Goal: Task Accomplishment & Management: Complete application form

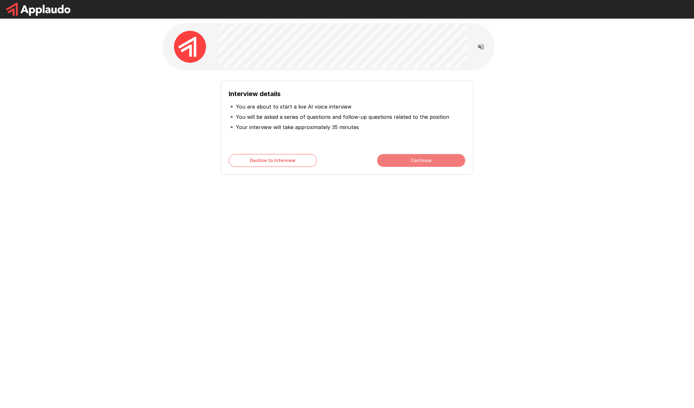
click at [436, 166] on button "Continue" at bounding box center [421, 160] width 88 height 13
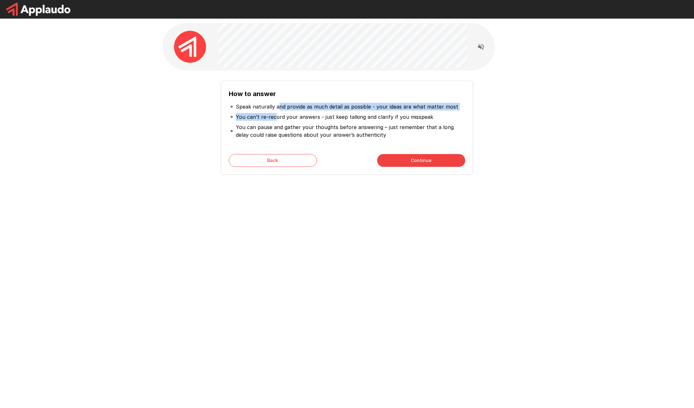
drag, startPoint x: 277, startPoint y: 108, endPoint x: 276, endPoint y: 118, distance: 10.6
click at [276, 118] on ul "Speak naturally and provide as much detail as possible - your ideas are what ma…" at bounding box center [347, 121] width 236 height 44
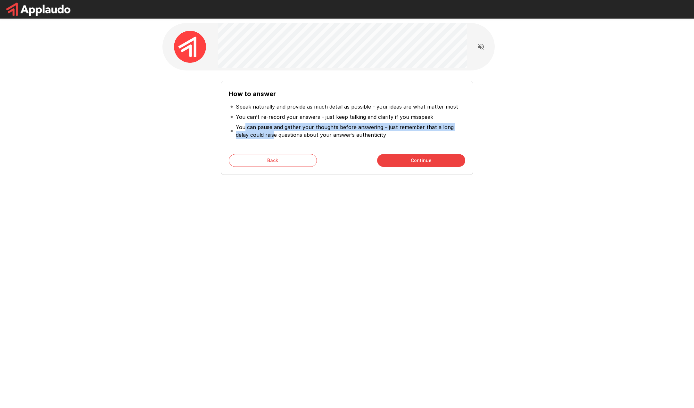
drag, startPoint x: 243, startPoint y: 126, endPoint x: 260, endPoint y: 132, distance: 17.7
click at [260, 132] on p "You can pause and gather your thoughts before answering – just remember that a …" at bounding box center [350, 130] width 228 height 15
click at [392, 139] on li "You can pause and gather your thoughts before answering – just remember that a …" at bounding box center [347, 131] width 236 height 18
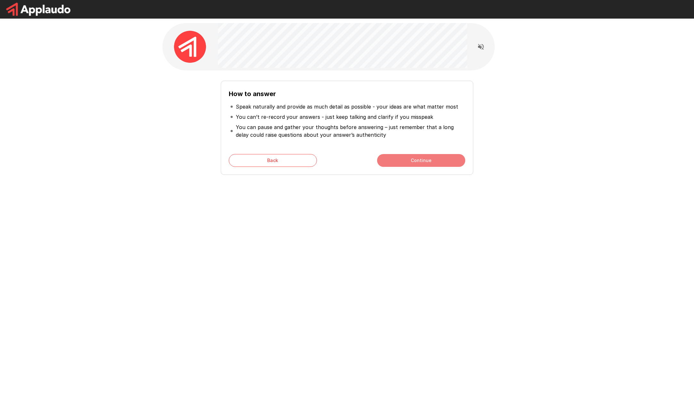
click at [400, 158] on button "Continue" at bounding box center [421, 160] width 88 height 13
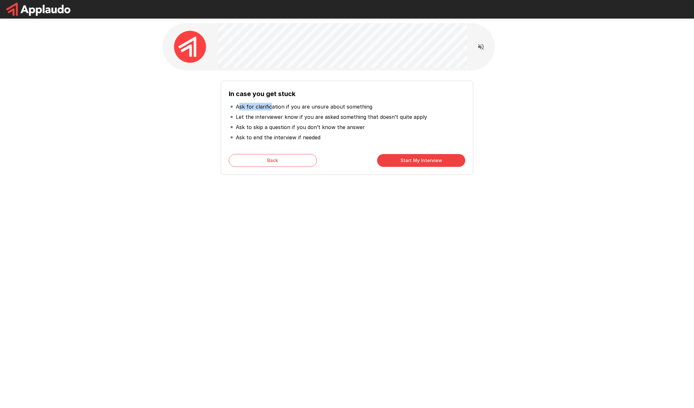
drag, startPoint x: 241, startPoint y: 106, endPoint x: 270, endPoint y: 107, distance: 28.8
click at [270, 107] on p "Ask for clarification if you are unsure about something" at bounding box center [304, 107] width 136 height 8
drag, startPoint x: 237, startPoint y: 130, endPoint x: 261, endPoint y: 129, distance: 24.4
click at [261, 129] on p "Ask to skip a question if you don’t know the answer" at bounding box center [300, 127] width 129 height 8
drag, startPoint x: 242, startPoint y: 139, endPoint x: 297, endPoint y: 140, distance: 54.8
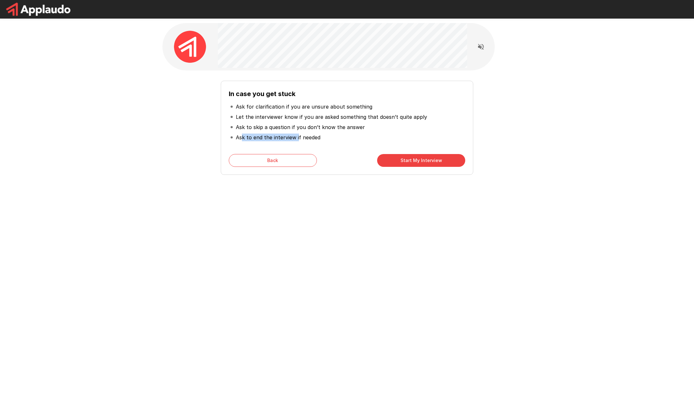
click at [297, 140] on p "Ask to end the interview if needed" at bounding box center [278, 138] width 85 height 8
click at [324, 141] on li "Ask to end the interview if needed" at bounding box center [347, 137] width 236 height 10
click at [386, 158] on button "Start My Interview" at bounding box center [421, 160] width 88 height 13
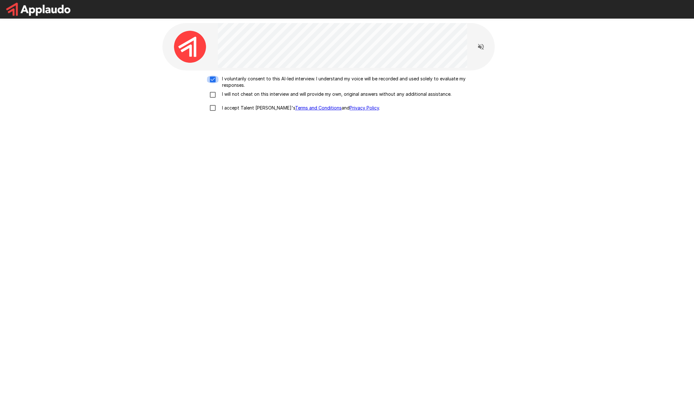
click at [458, 235] on div "I voluntarily consent to this AI-led interview. I understand my voice will be r…" at bounding box center [346, 154] width 369 height 168
click at [212, 99] on div "I voluntarily consent to this AI-led interview. I understand my voice will be r…" at bounding box center [347, 95] width 364 height 39
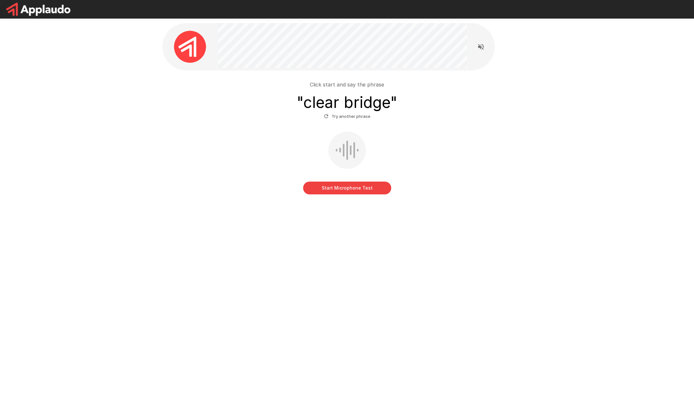
click at [400, 155] on div "Start Microphone Test" at bounding box center [347, 163] width 364 height 63
click at [348, 191] on button "Start Microphone Test" at bounding box center [347, 188] width 88 height 13
click at [352, 186] on button "Stop & Submit" at bounding box center [347, 188] width 88 height 13
click at [369, 187] on button "Start Microphone Test" at bounding box center [347, 188] width 88 height 13
click at [356, 190] on button "Stop & Submit" at bounding box center [347, 188] width 88 height 13
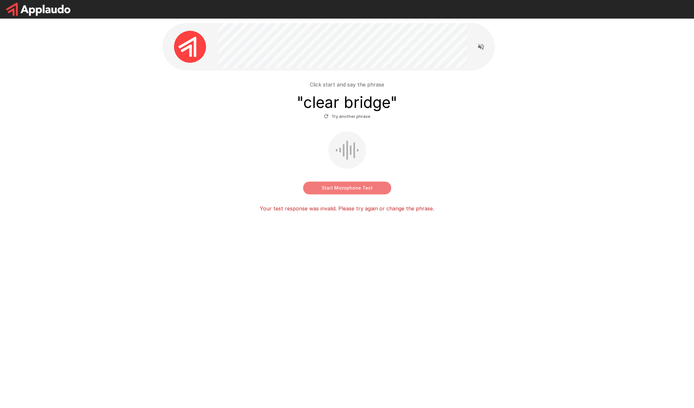
click at [337, 184] on button "Start Microphone Test" at bounding box center [347, 188] width 88 height 13
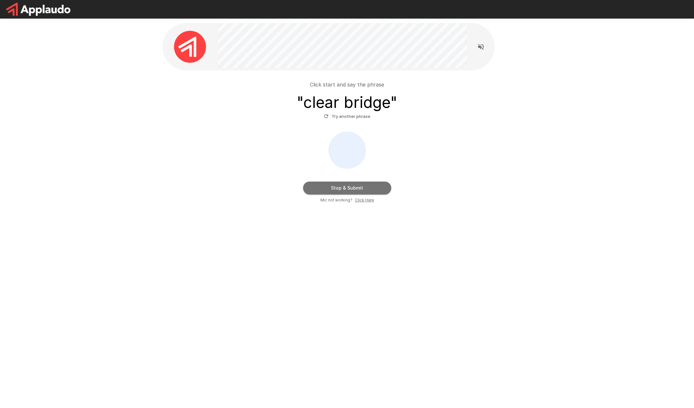
click at [356, 188] on button "Stop & Submit" at bounding box center [347, 188] width 88 height 13
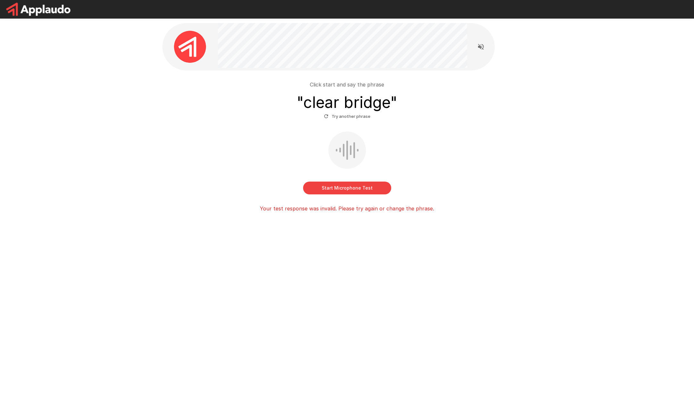
click at [354, 118] on button "Try another phrase" at bounding box center [347, 116] width 50 height 10
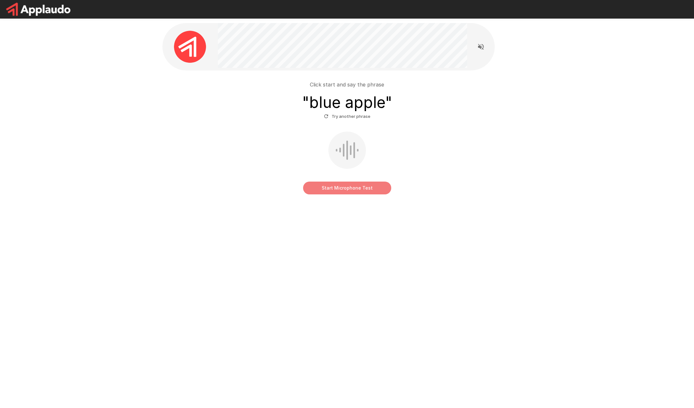
click at [339, 187] on button "Start Microphone Test" at bounding box center [347, 188] width 88 height 13
click at [355, 190] on button "Stop & Submit" at bounding box center [347, 188] width 88 height 13
click at [508, 139] on div "Start Microphone Test" at bounding box center [347, 163] width 364 height 63
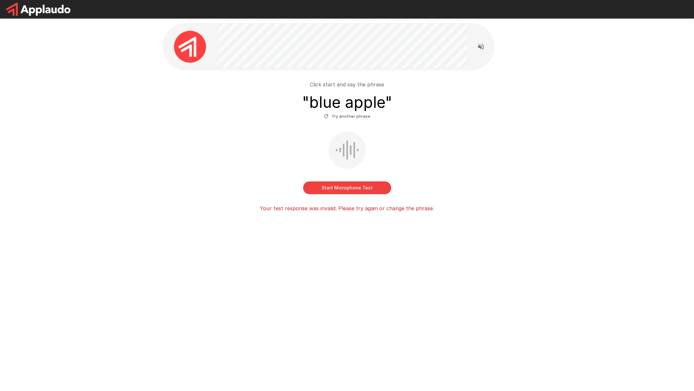
drag, startPoint x: 374, startPoint y: 188, endPoint x: 458, endPoint y: 154, distance: 89.9
click at [458, 154] on div "Start Microphone Test" at bounding box center [347, 163] width 364 height 63
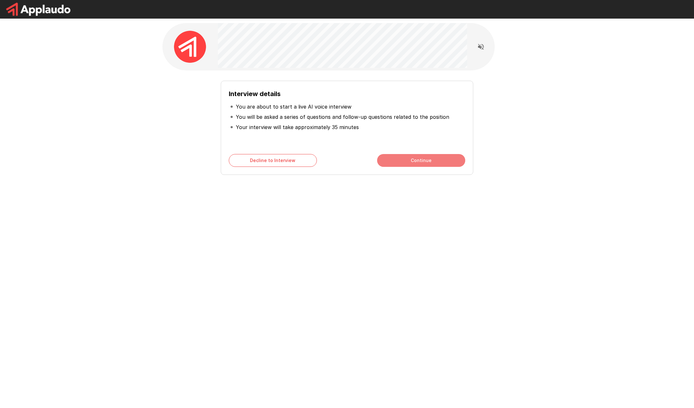
click at [419, 160] on button "Continue" at bounding box center [421, 160] width 88 height 13
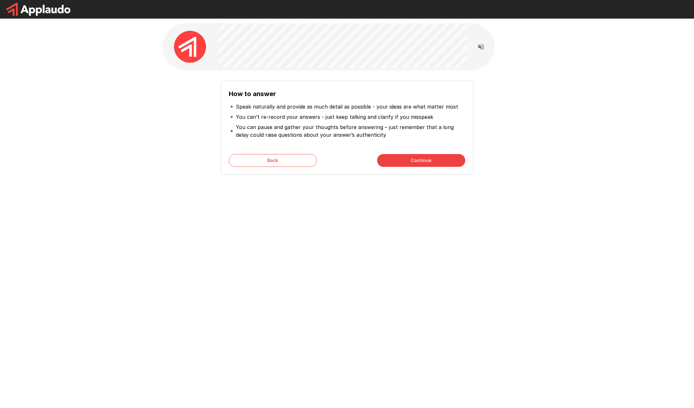
click at [419, 160] on button "Continue" at bounding box center [421, 160] width 88 height 13
click at [419, 160] on button "Start My Interview" at bounding box center [421, 160] width 88 height 13
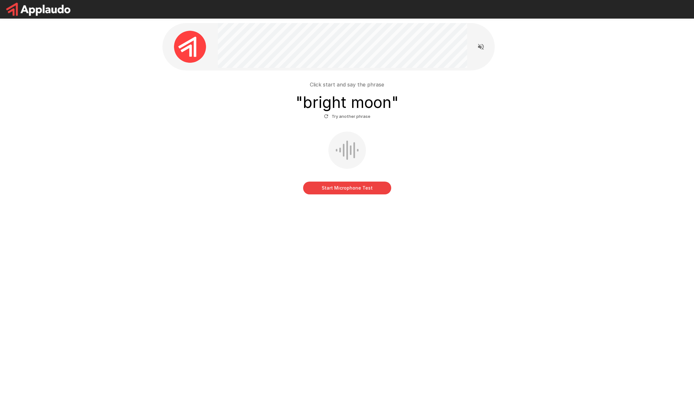
click at [338, 187] on button "Start Microphone Test" at bounding box center [347, 188] width 88 height 13
click at [346, 188] on button "Stop & Submit" at bounding box center [347, 188] width 88 height 13
click at [347, 187] on button "Start Microphone Test" at bounding box center [347, 188] width 88 height 13
drag, startPoint x: 352, startPoint y: 185, endPoint x: 378, endPoint y: 178, distance: 27.2
click at [352, 185] on button "Stop & Submit" at bounding box center [347, 188] width 88 height 13
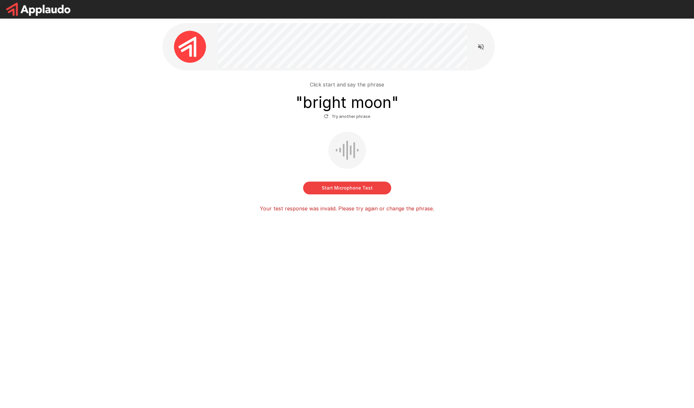
drag, startPoint x: 49, startPoint y: 53, endPoint x: 45, endPoint y: 18, distance: 34.5
click at [49, 53] on div "Click start and say the phrase " bright moon " Try another phrase Start Microph…" at bounding box center [347, 133] width 694 height 266
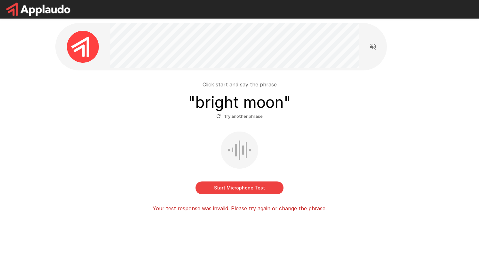
click at [224, 187] on button "Start Microphone Test" at bounding box center [240, 188] width 88 height 13
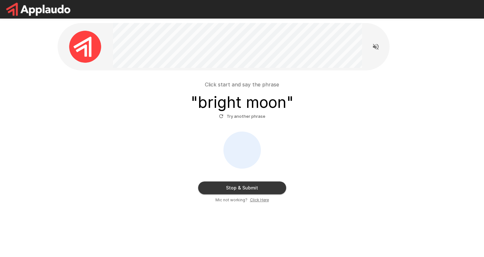
click at [224, 187] on button "Stop & Submit" at bounding box center [242, 188] width 88 height 13
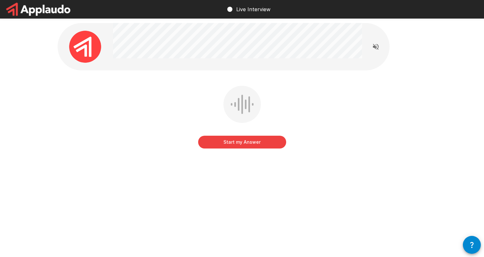
click at [387, 142] on div "Start my Answer" at bounding box center [242, 122] width 369 height 72
click at [234, 146] on button "Start my Answer" at bounding box center [242, 142] width 88 height 13
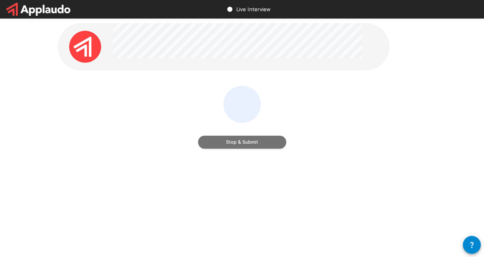
click at [238, 143] on button "Stop & Submit" at bounding box center [242, 142] width 88 height 13
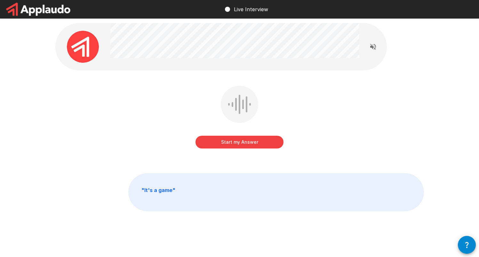
click at [247, 146] on button "Start my Answer" at bounding box center [240, 142] width 88 height 13
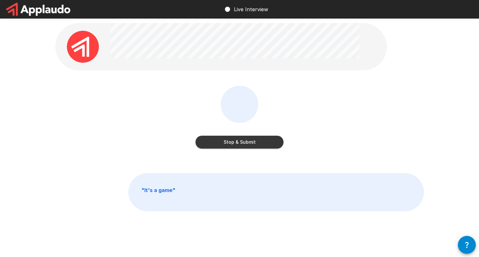
click at [244, 143] on button "Stop & Submit" at bounding box center [240, 142] width 88 height 13
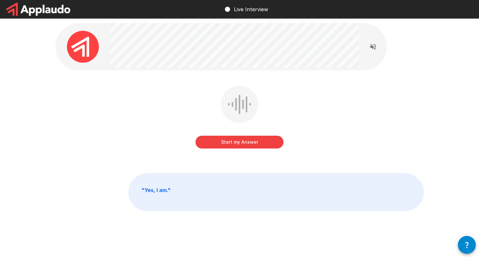
click at [244, 143] on button "Start my Answer" at bounding box center [240, 142] width 88 height 13
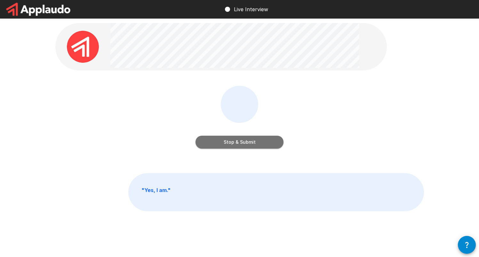
click at [244, 143] on button "Stop & Submit" at bounding box center [240, 142] width 88 height 13
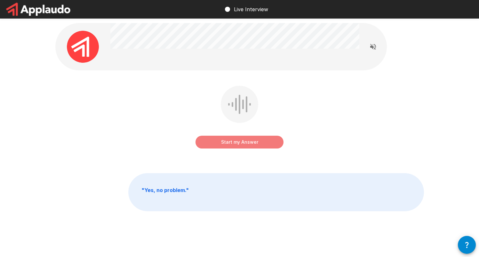
click at [244, 143] on button "Start my Answer" at bounding box center [240, 142] width 88 height 13
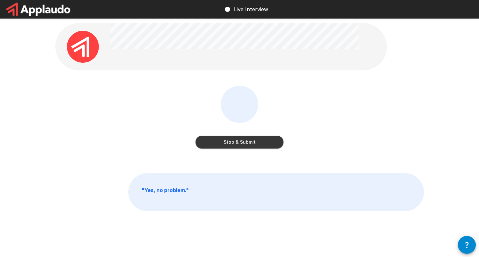
click at [244, 143] on button "Stop & Submit" at bounding box center [240, 142] width 88 height 13
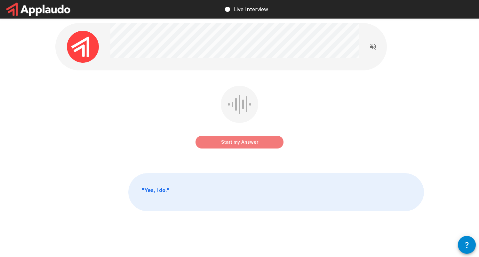
click at [234, 145] on button "Start my Answer" at bounding box center [240, 142] width 88 height 13
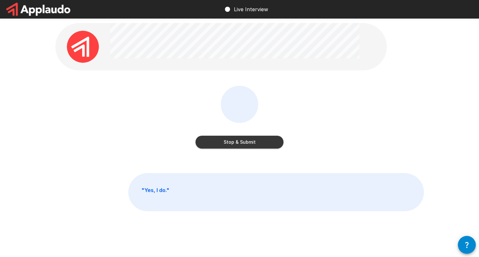
click at [234, 145] on button "Stop & Submit" at bounding box center [240, 142] width 88 height 13
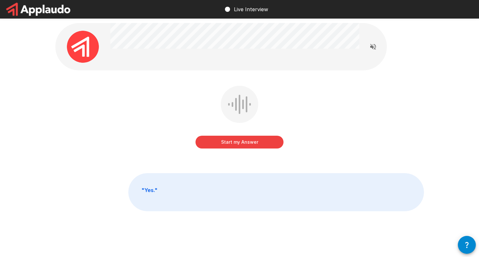
click at [253, 145] on button "Start my Answer" at bounding box center [240, 142] width 88 height 13
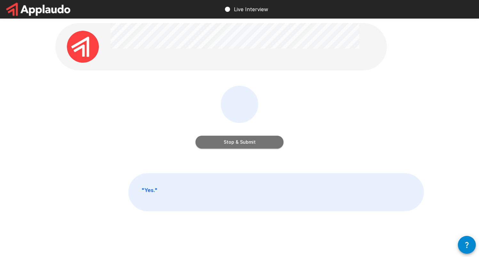
click at [253, 144] on button "Stop & Submit" at bounding box center [240, 142] width 88 height 13
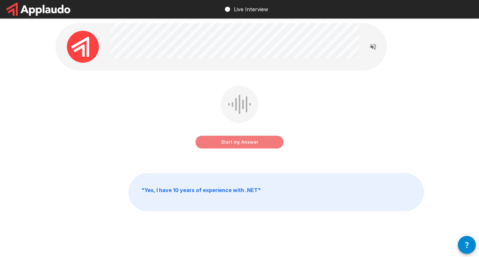
click at [250, 142] on button "Start my Answer" at bounding box center [240, 142] width 88 height 13
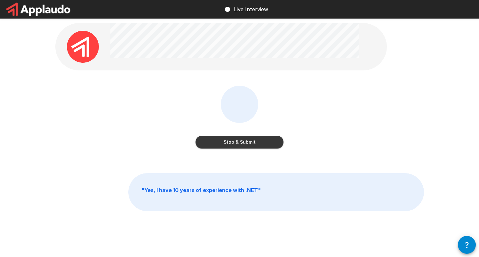
click at [262, 144] on button "Stop & Submit" at bounding box center [240, 142] width 88 height 13
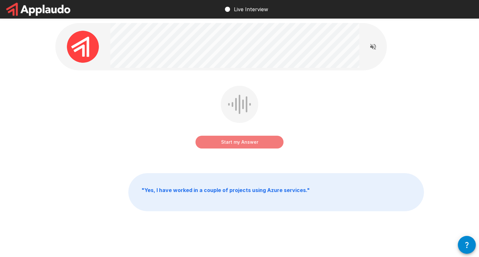
click at [259, 142] on button "Start my Answer" at bounding box center [240, 142] width 88 height 13
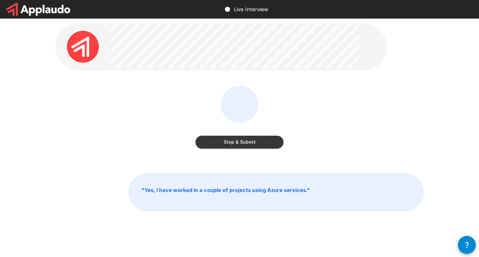
click at [259, 142] on button "Stop & Submit" at bounding box center [240, 142] width 88 height 13
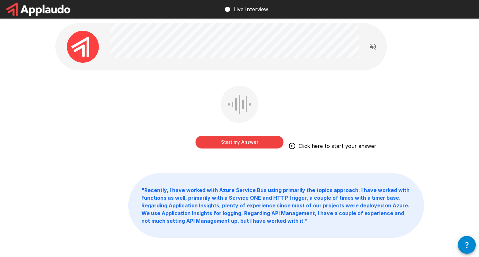
click at [259, 142] on button "Start my Answer" at bounding box center [240, 142] width 88 height 13
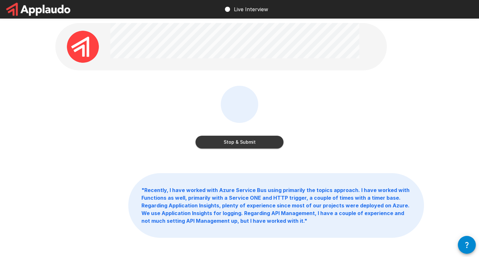
click at [259, 142] on button "Stop & Submit" at bounding box center [240, 142] width 88 height 13
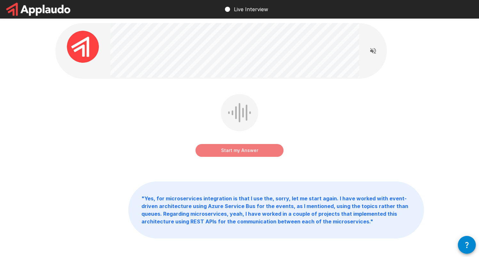
click at [239, 150] on button "Start my Answer" at bounding box center [240, 150] width 88 height 13
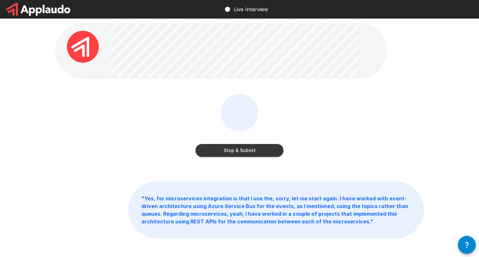
click at [239, 150] on button "Stop & Submit" at bounding box center [240, 150] width 88 height 13
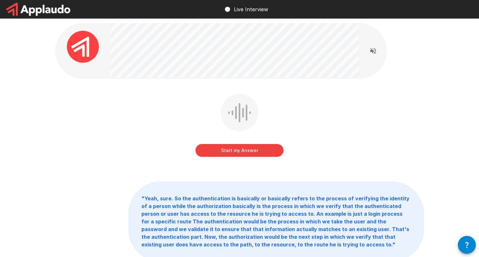
click at [239, 150] on button "Start my Answer" at bounding box center [240, 150] width 88 height 13
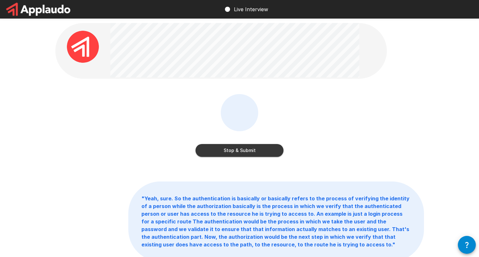
click at [239, 150] on button "Stop & Submit" at bounding box center [240, 150] width 88 height 13
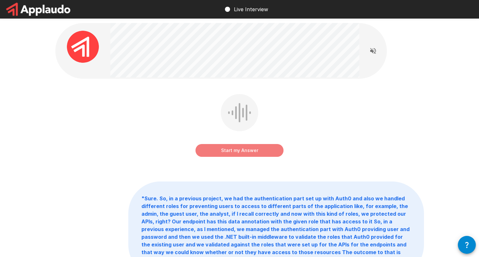
click at [239, 150] on button "Start my Answer" at bounding box center [240, 150] width 88 height 13
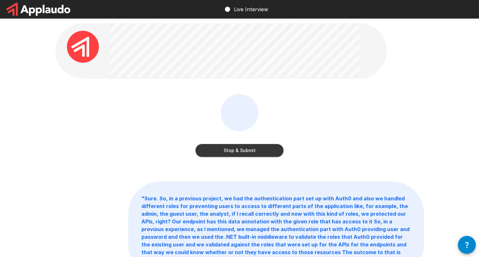
click at [239, 150] on button "Stop & Submit" at bounding box center [240, 150] width 88 height 13
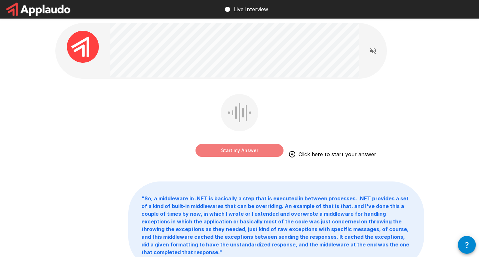
click at [239, 150] on button "Start my Answer" at bounding box center [240, 150] width 88 height 13
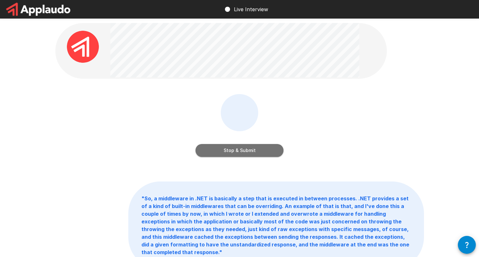
click at [239, 150] on button "Stop & Submit" at bounding box center [240, 150] width 88 height 13
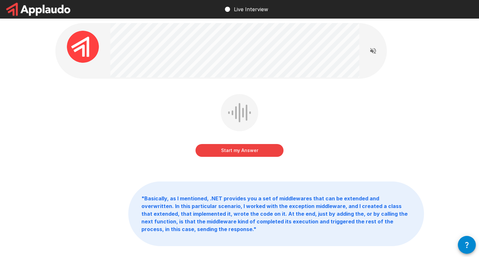
click at [239, 151] on button "Start my Answer" at bounding box center [240, 150] width 88 height 13
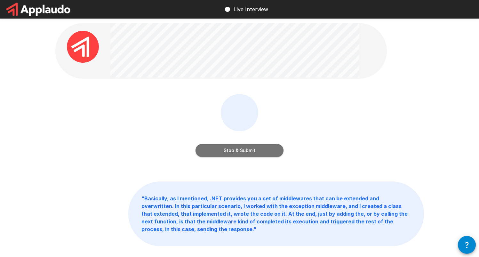
click at [239, 151] on button "Stop & Submit" at bounding box center [240, 150] width 88 height 13
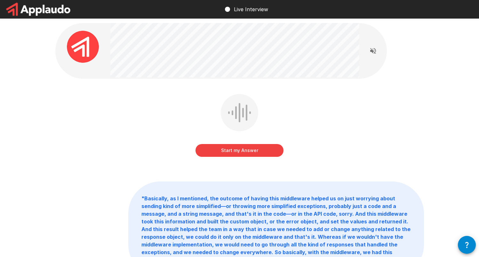
click at [239, 151] on button "Start my Answer" at bounding box center [240, 150] width 88 height 13
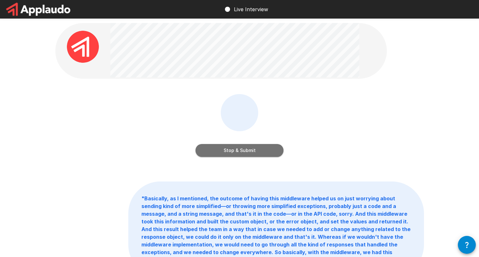
click at [239, 151] on button "Stop & Submit" at bounding box center [240, 150] width 88 height 13
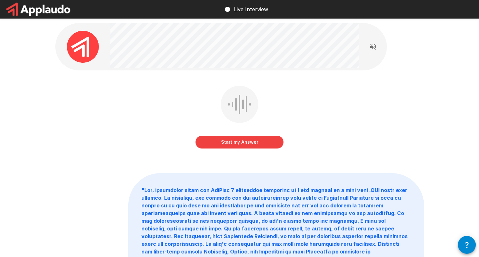
click at [239, 151] on div "Start my Answer" at bounding box center [239, 122] width 369 height 72
click at [238, 148] on button "Start my Answer" at bounding box center [240, 142] width 88 height 13
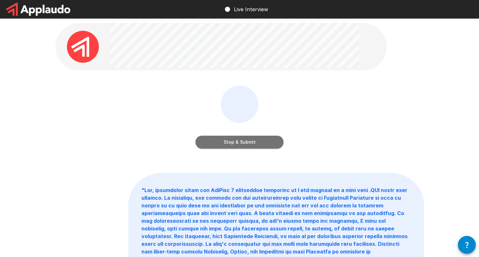
click at [234, 144] on button "Stop & Submit" at bounding box center [240, 142] width 88 height 13
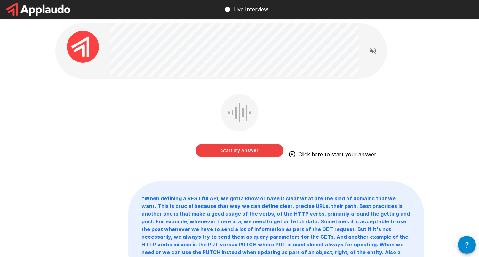
click at [234, 144] on button "Start my Answer" at bounding box center [240, 150] width 88 height 13
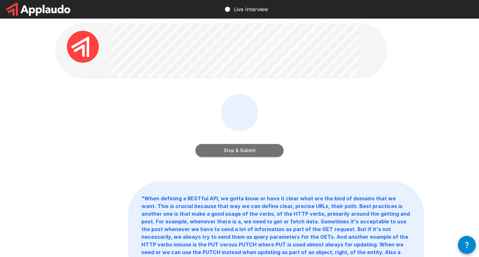
click at [234, 144] on button "Stop & Submit" at bounding box center [240, 150] width 88 height 13
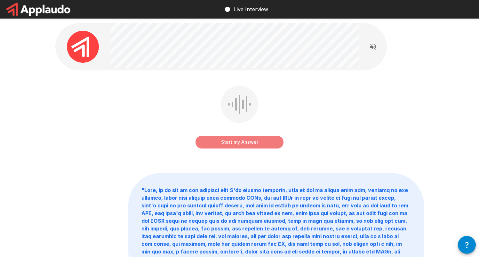
click at [234, 144] on button "Start my Answer" at bounding box center [240, 142] width 88 height 13
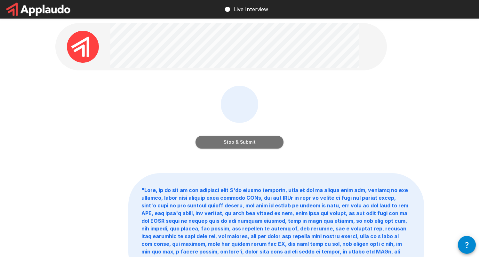
click at [234, 144] on button "Stop & Submit" at bounding box center [240, 142] width 88 height 13
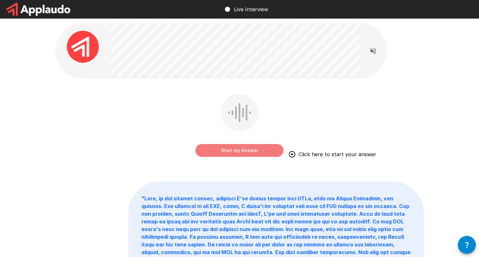
click at [240, 155] on button "Start my Answer" at bounding box center [240, 150] width 88 height 13
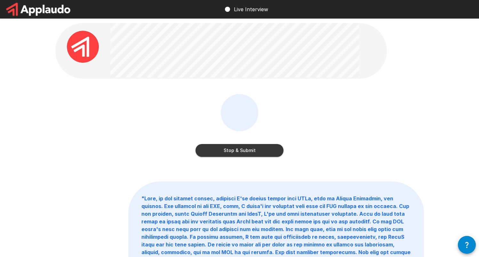
click at [240, 155] on button "Stop & Submit" at bounding box center [240, 150] width 88 height 13
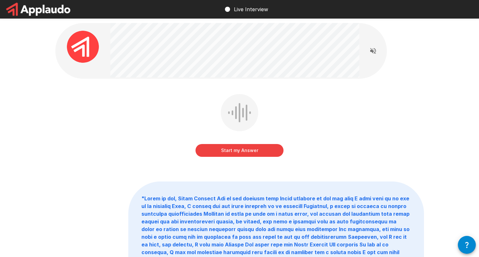
click at [219, 148] on button "Start my Answer" at bounding box center [240, 150] width 88 height 13
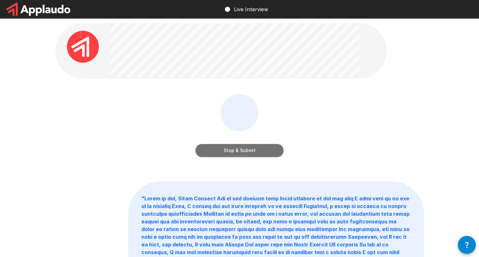
click at [248, 152] on button "Stop & Submit" at bounding box center [240, 150] width 88 height 13
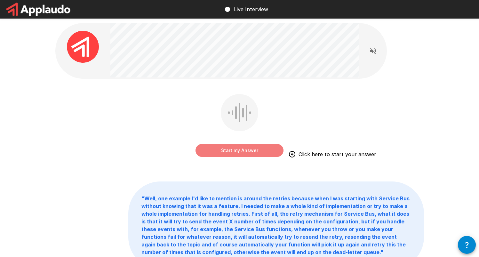
click at [248, 152] on button "Start my Answer" at bounding box center [240, 150] width 88 height 13
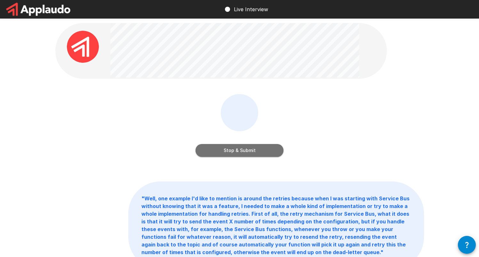
click at [248, 152] on button "Stop & Submit" at bounding box center [240, 150] width 88 height 13
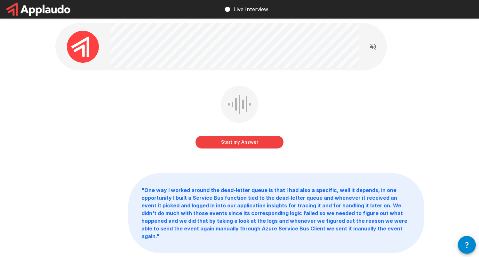
click at [249, 133] on div "Start my Answer" at bounding box center [240, 136] width 88 height 26
click at [249, 140] on button "Start my Answer" at bounding box center [240, 142] width 88 height 13
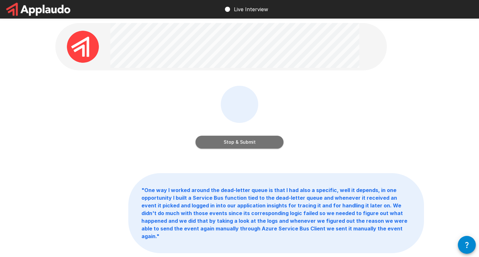
click at [247, 141] on button "Stop & Submit" at bounding box center [240, 142] width 88 height 13
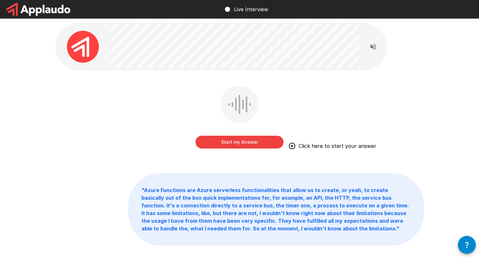
click at [247, 141] on button "Start my Answer" at bounding box center [240, 142] width 88 height 13
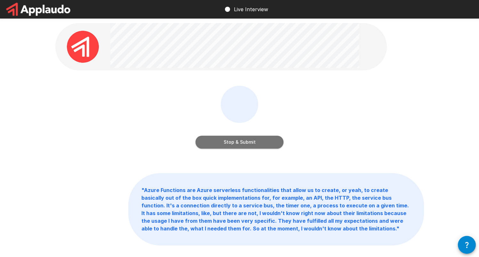
click at [247, 141] on button "Stop & Submit" at bounding box center [240, 142] width 88 height 13
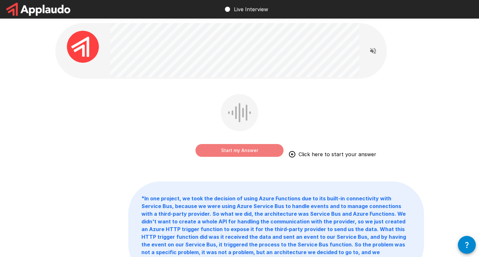
click at [252, 147] on button "Start my Answer" at bounding box center [240, 150] width 88 height 13
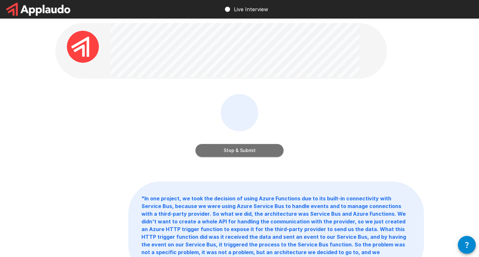
click at [252, 147] on button "Stop & Submit" at bounding box center [240, 150] width 88 height 13
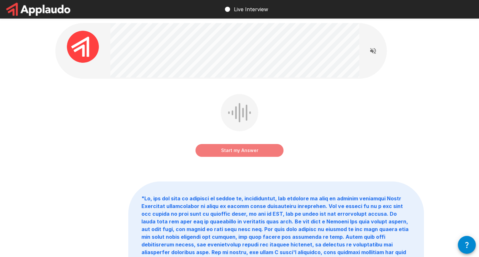
click at [227, 154] on button "Start my Answer" at bounding box center [240, 150] width 88 height 13
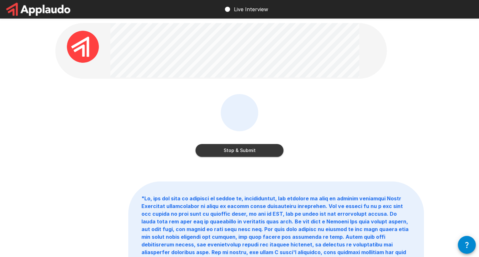
click at [227, 154] on button "Stop & Submit" at bounding box center [240, 150] width 88 height 13
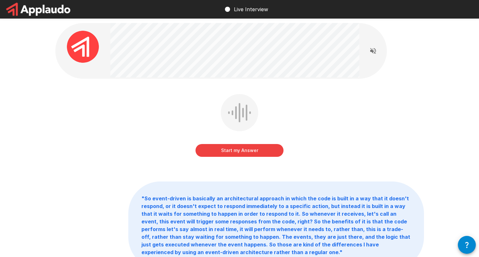
click at [227, 154] on button "Start my Answer" at bounding box center [240, 150] width 88 height 13
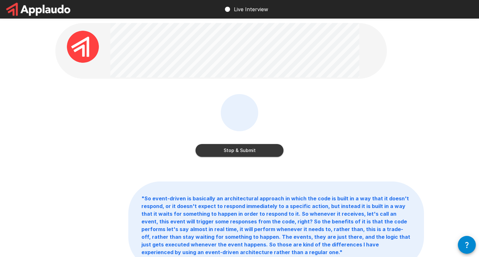
click at [227, 154] on button "Stop & Submit" at bounding box center [240, 150] width 88 height 13
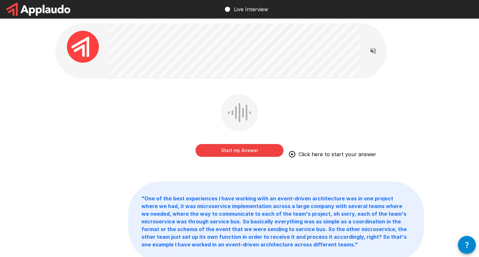
click at [228, 152] on button "Start my Answer" at bounding box center [240, 150] width 88 height 13
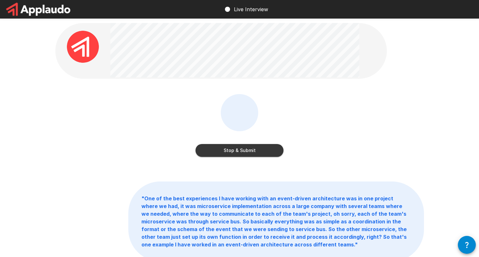
click at [228, 152] on button "Stop & Submit" at bounding box center [240, 150] width 88 height 13
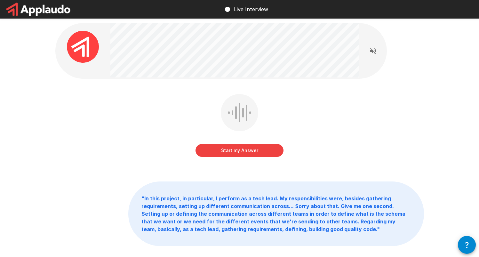
click at [228, 151] on button "Start my Answer" at bounding box center [240, 150] width 88 height 13
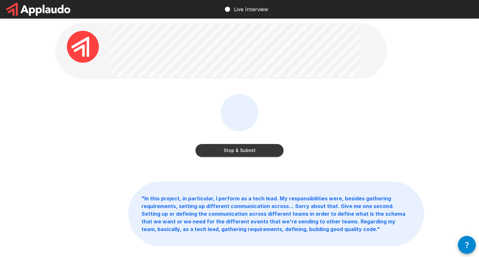
click at [228, 151] on button "Stop & Submit" at bounding box center [240, 150] width 88 height 13
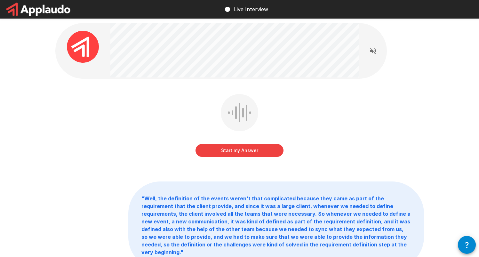
click at [228, 151] on button "Start my Answer" at bounding box center [240, 150] width 88 height 13
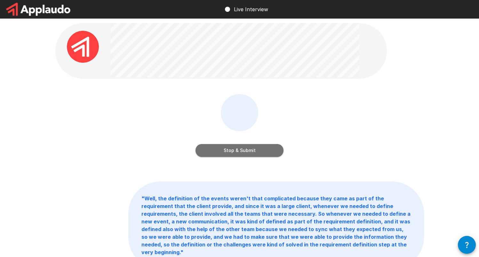
click at [228, 151] on button "Stop & Submit" at bounding box center [240, 150] width 88 height 13
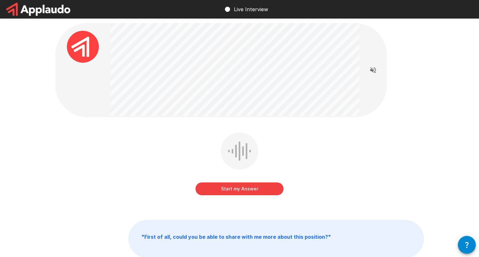
click at [239, 185] on button "Start my Answer" at bounding box center [240, 189] width 88 height 13
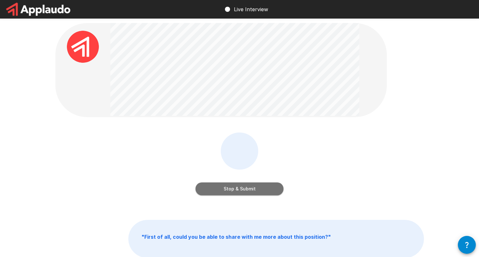
click at [234, 187] on button "Stop & Submit" at bounding box center [240, 189] width 88 height 13
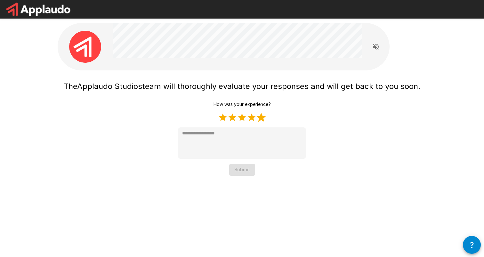
click at [265, 117] on label "5 Stars" at bounding box center [261, 118] width 10 height 10
type textarea "*"
click at [252, 168] on button "Submit" at bounding box center [242, 170] width 26 height 12
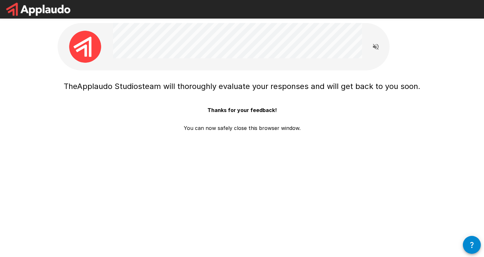
click at [261, 126] on p "You can now safely close this browser window." at bounding box center [242, 125] width 117 height 13
